Goal: Information Seeking & Learning: Find specific fact

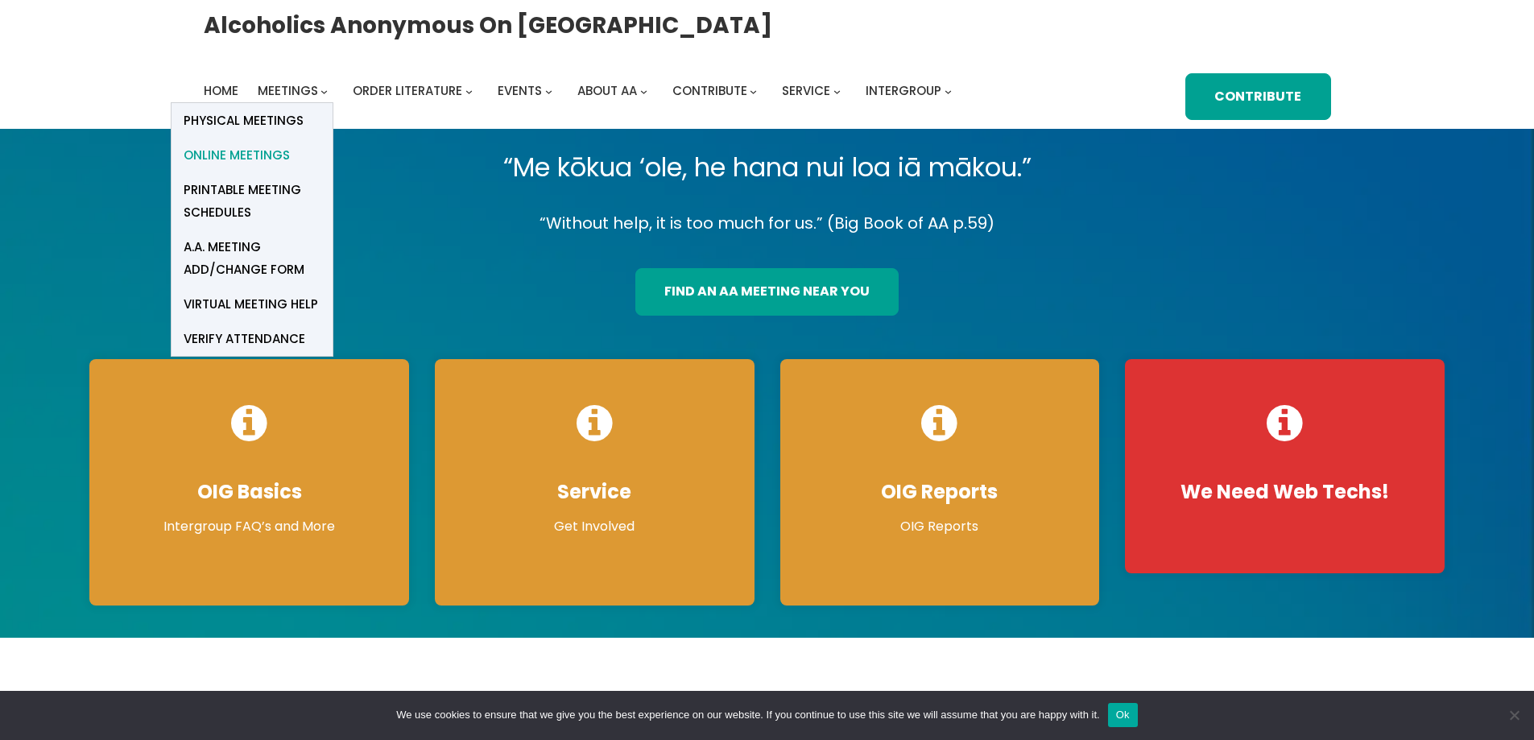
click at [238, 158] on span "Online Meetings" at bounding box center [237, 155] width 106 height 23
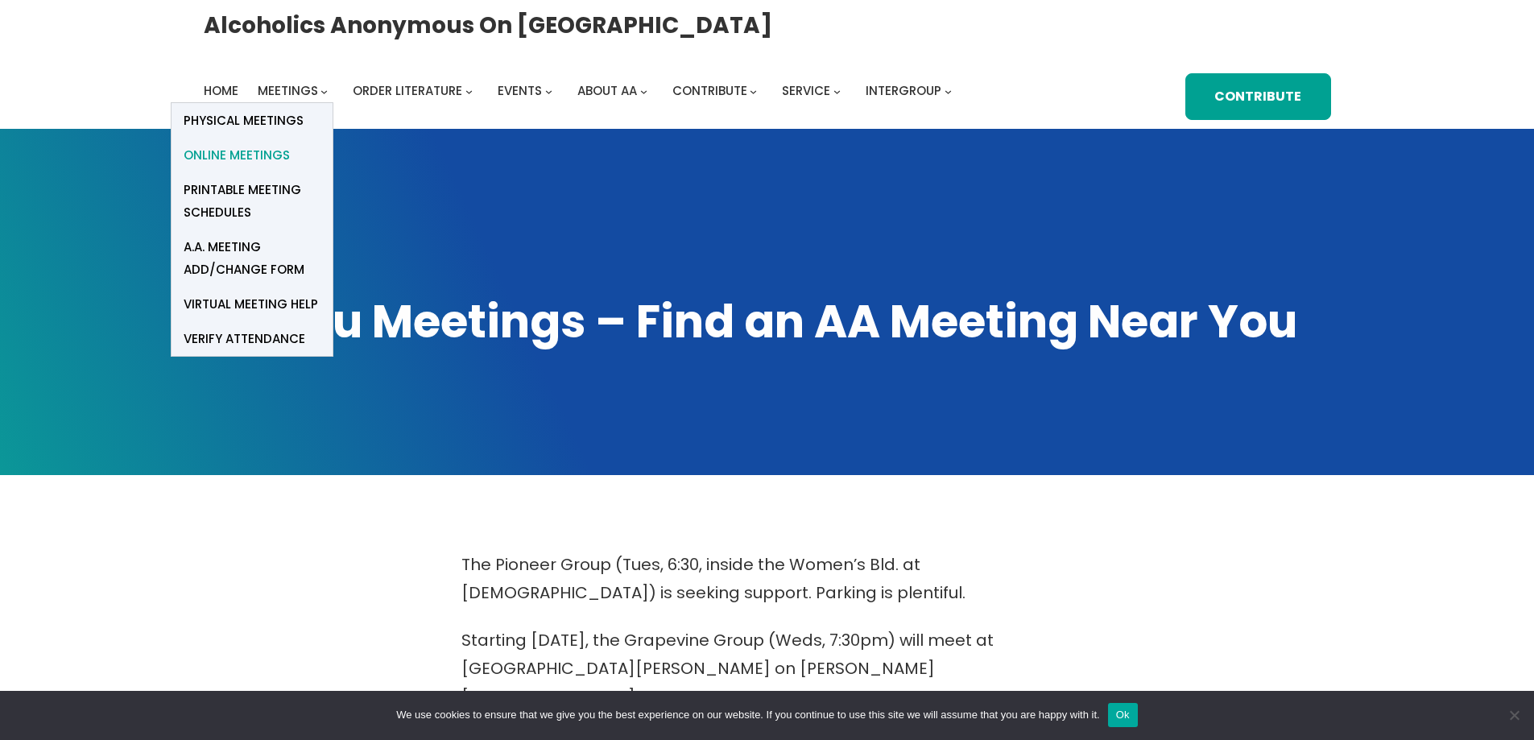
click at [265, 152] on span "Online Meetings" at bounding box center [237, 155] width 106 height 23
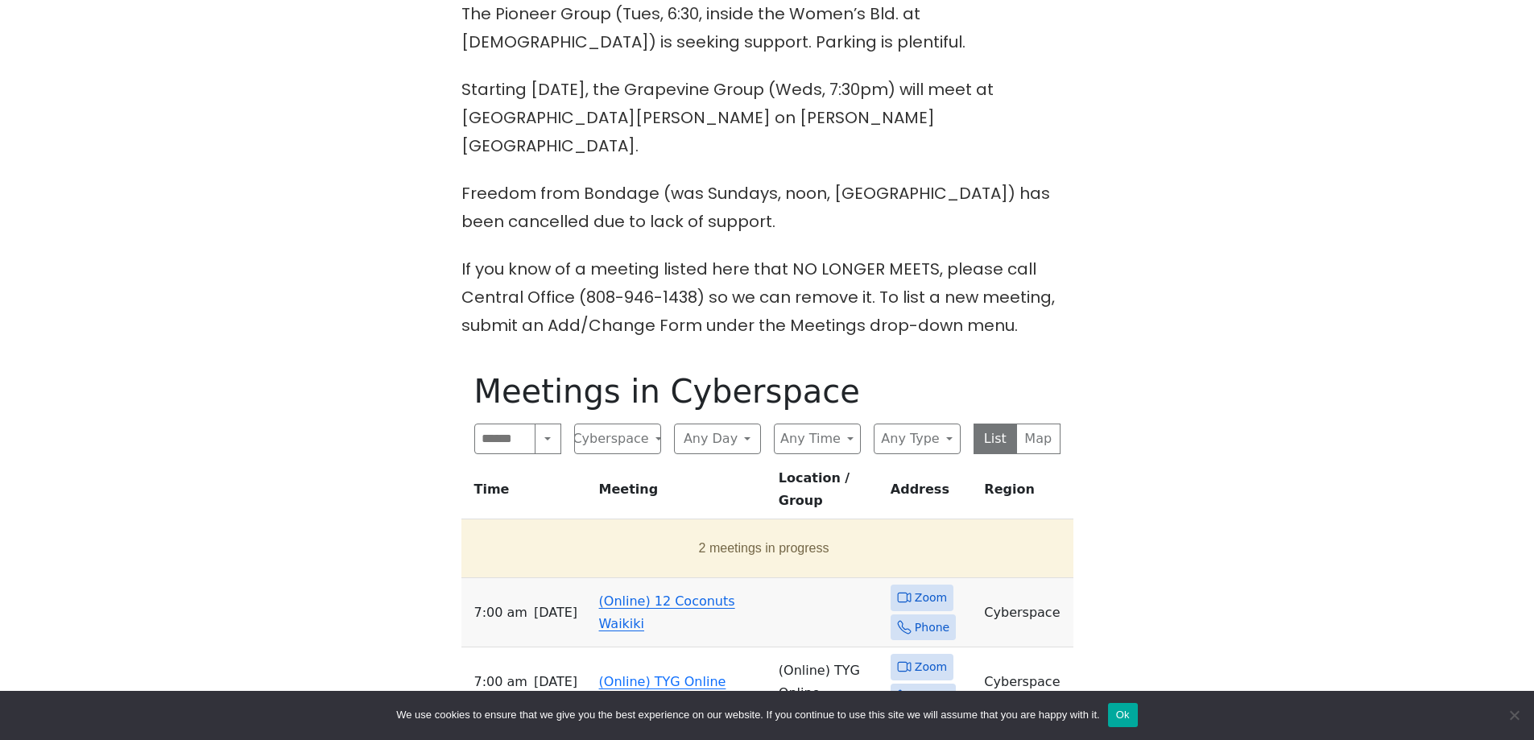
scroll to position [564, 0]
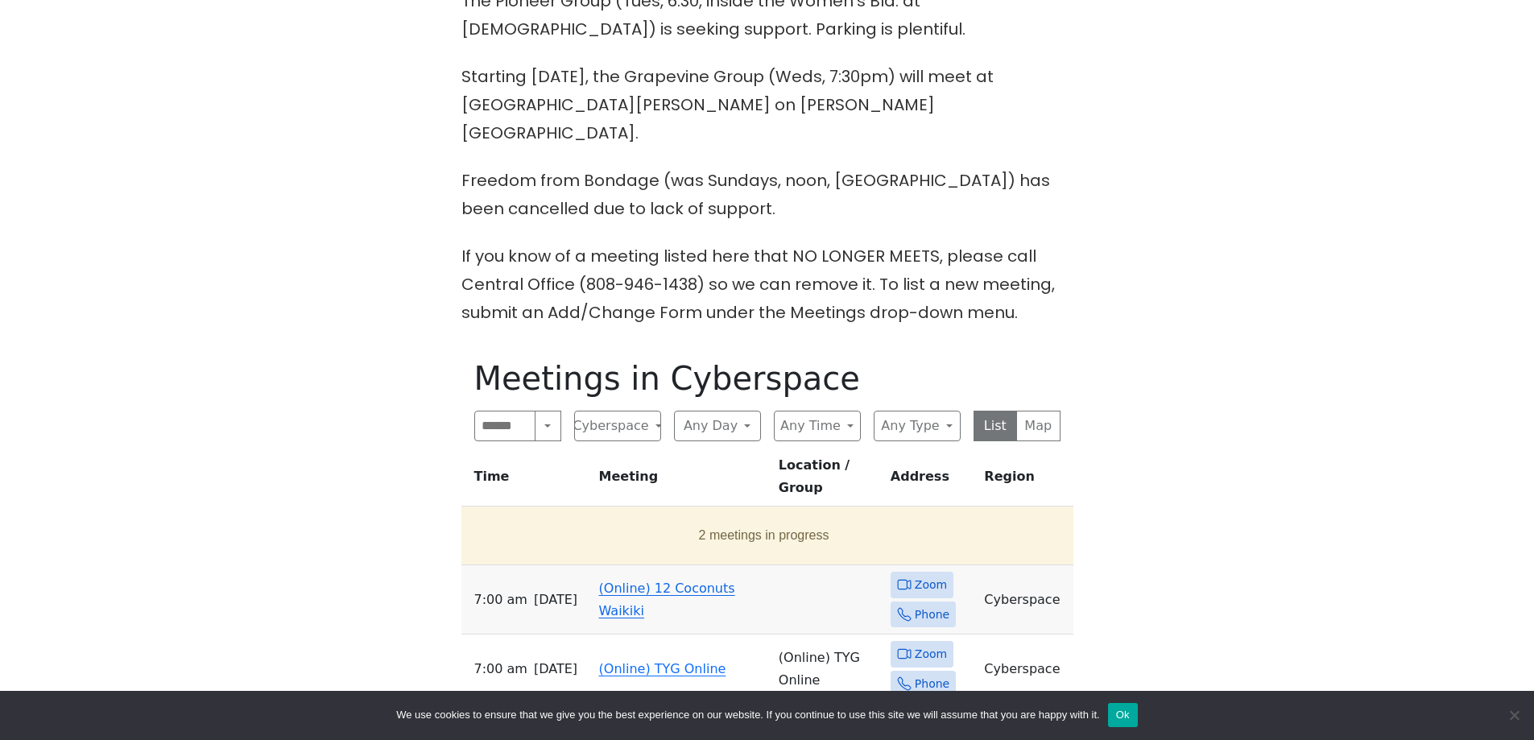
click at [922, 575] on span "Zoom" at bounding box center [931, 585] width 32 height 20
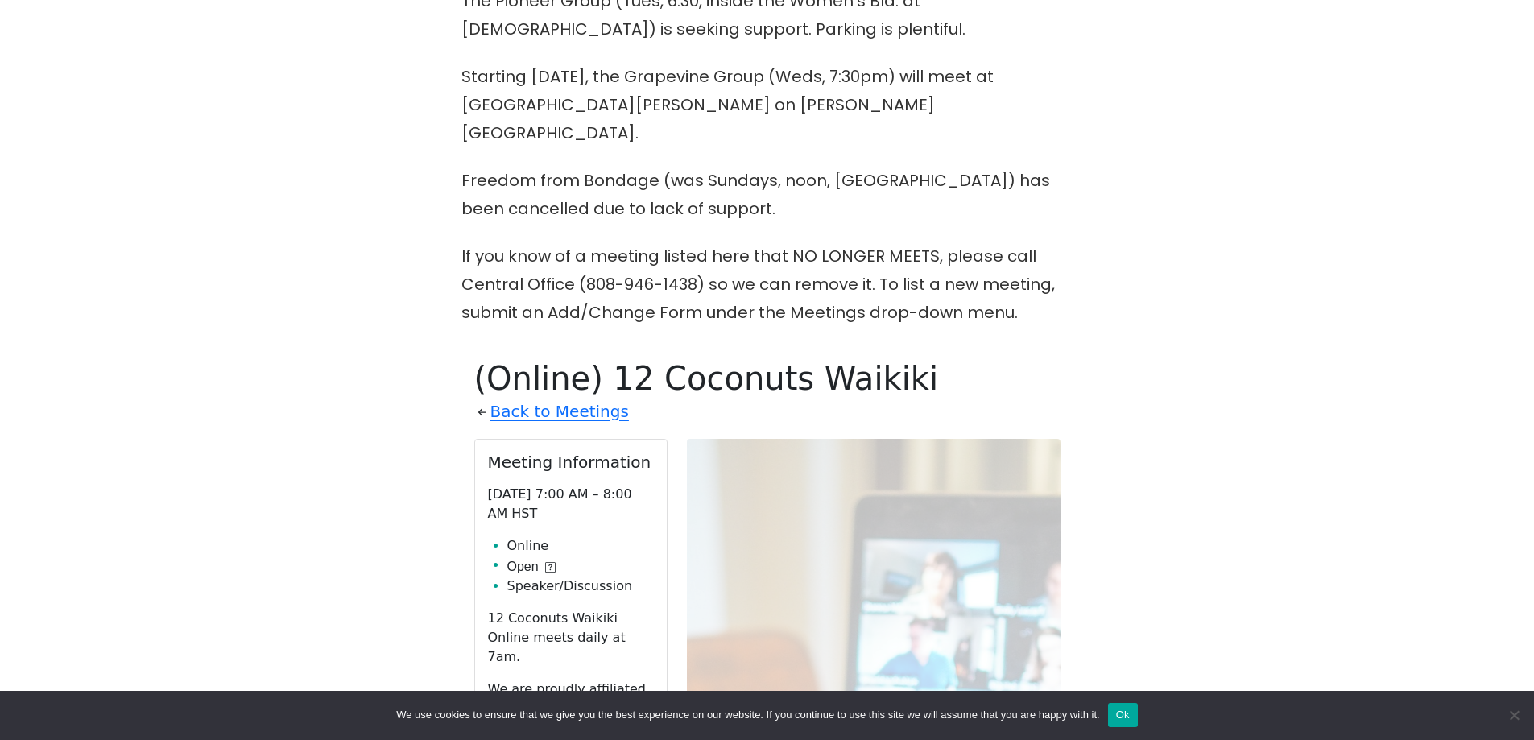
scroll to position [882, 0]
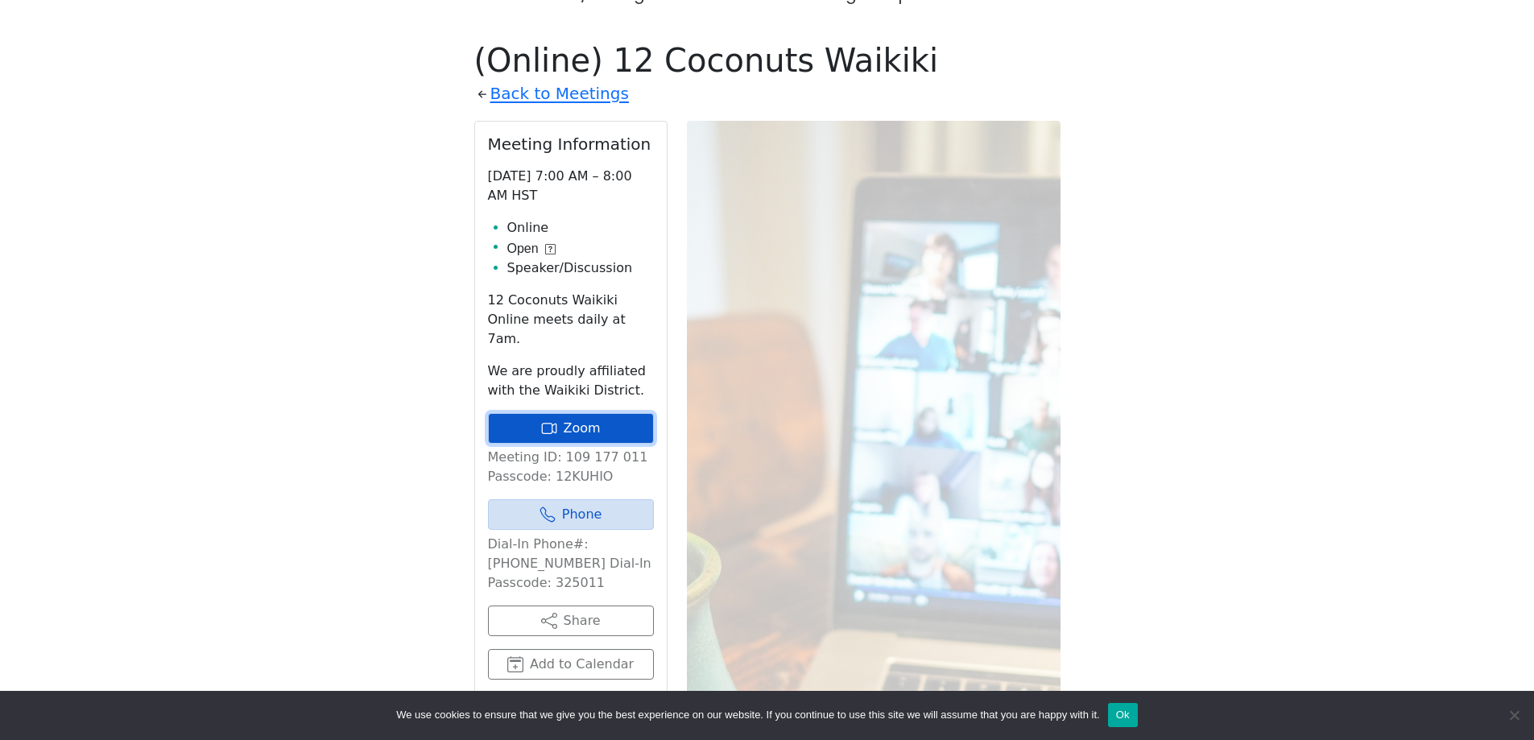
click at [570, 413] on link "Zoom" at bounding box center [571, 428] width 166 height 31
